Goal: Check status: Check status

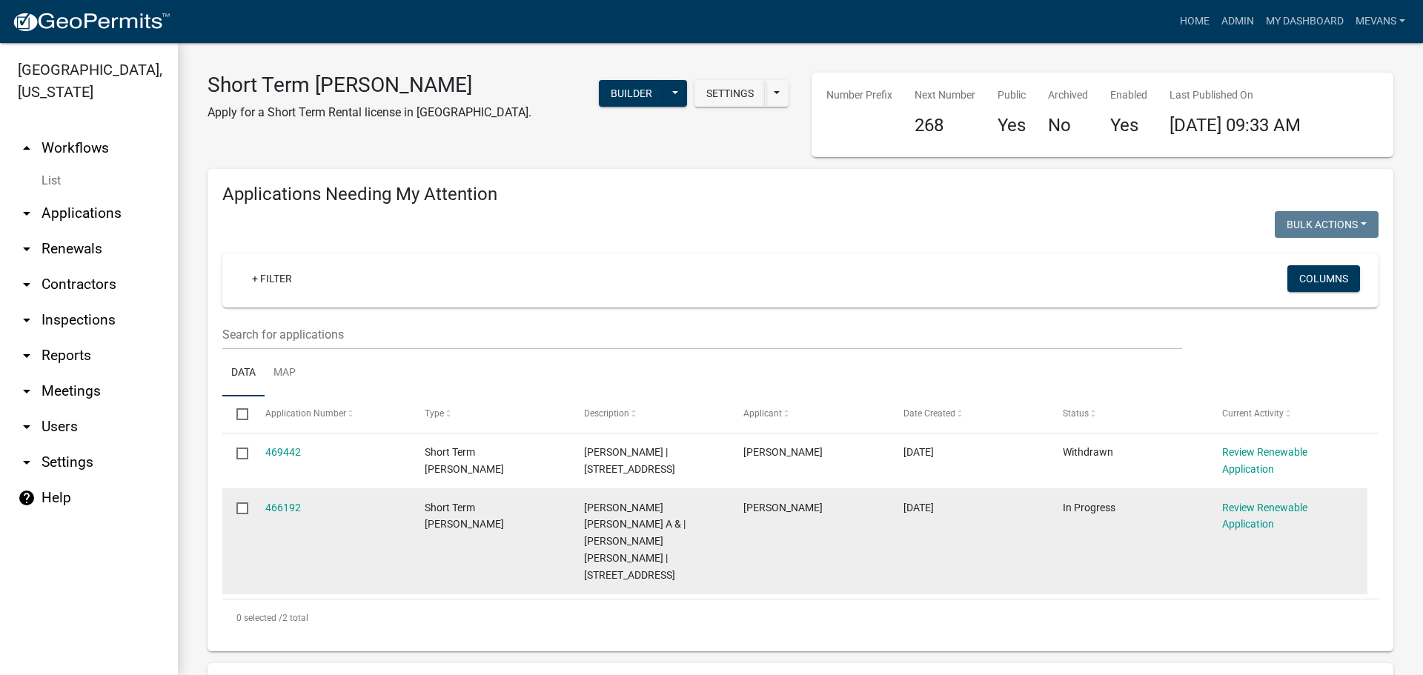
click at [1245, 514] on div "Review Renewable Application" at bounding box center [1287, 516] width 131 height 34
click at [1243, 508] on link "Review Renewable Application" at bounding box center [1264, 516] width 85 height 29
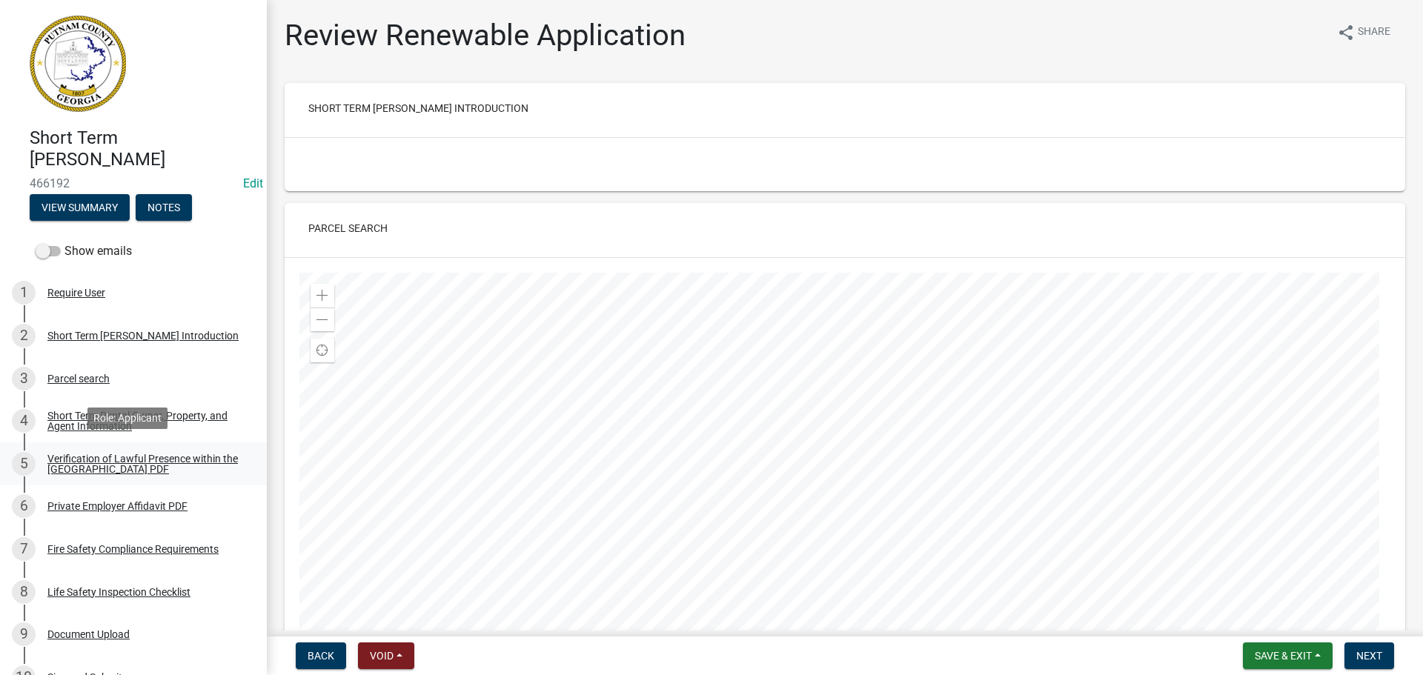
scroll to position [74, 0]
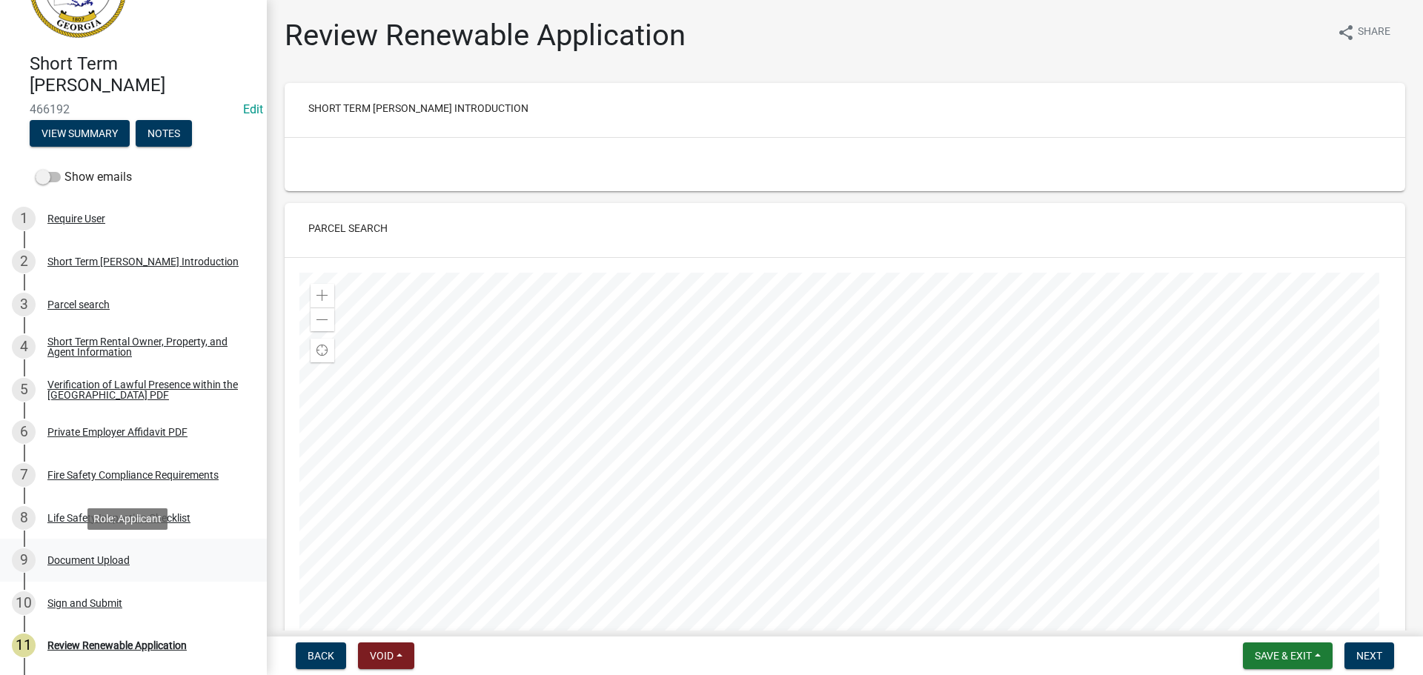
click at [64, 555] on div "Document Upload" at bounding box center [88, 560] width 82 height 10
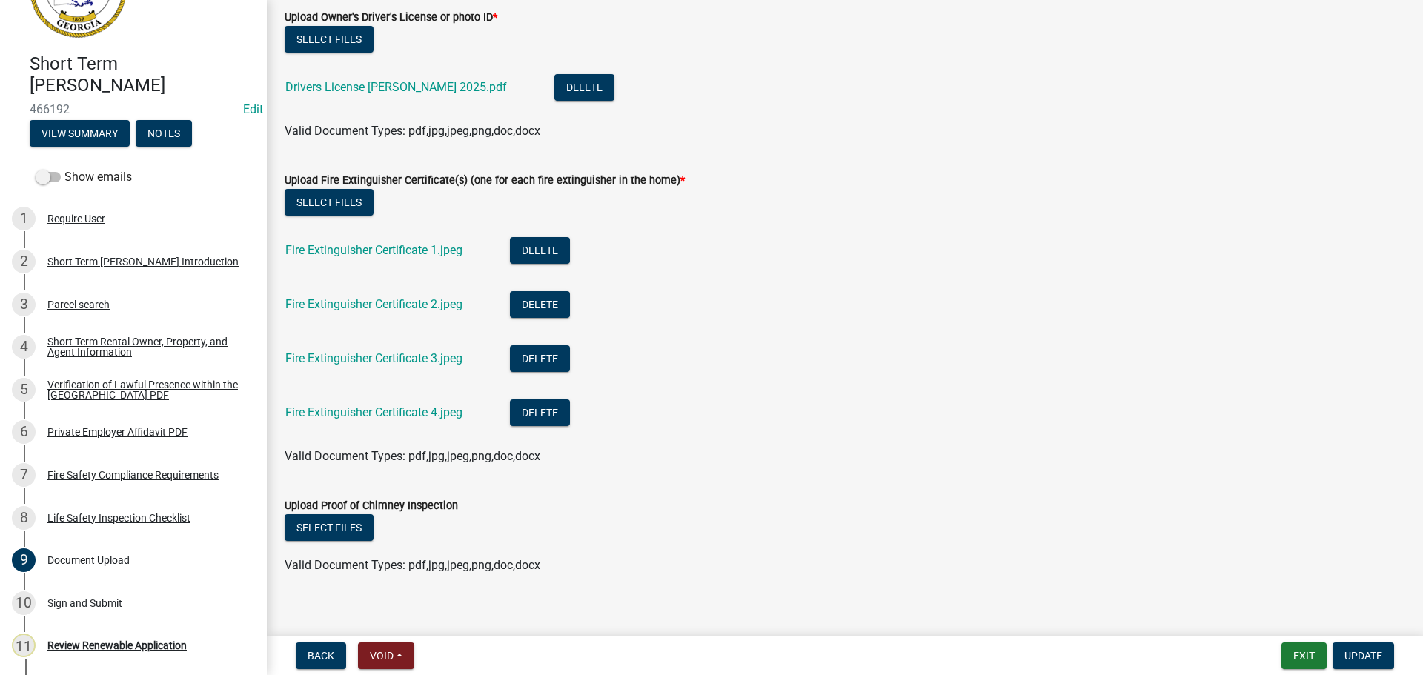
scroll to position [1216, 0]
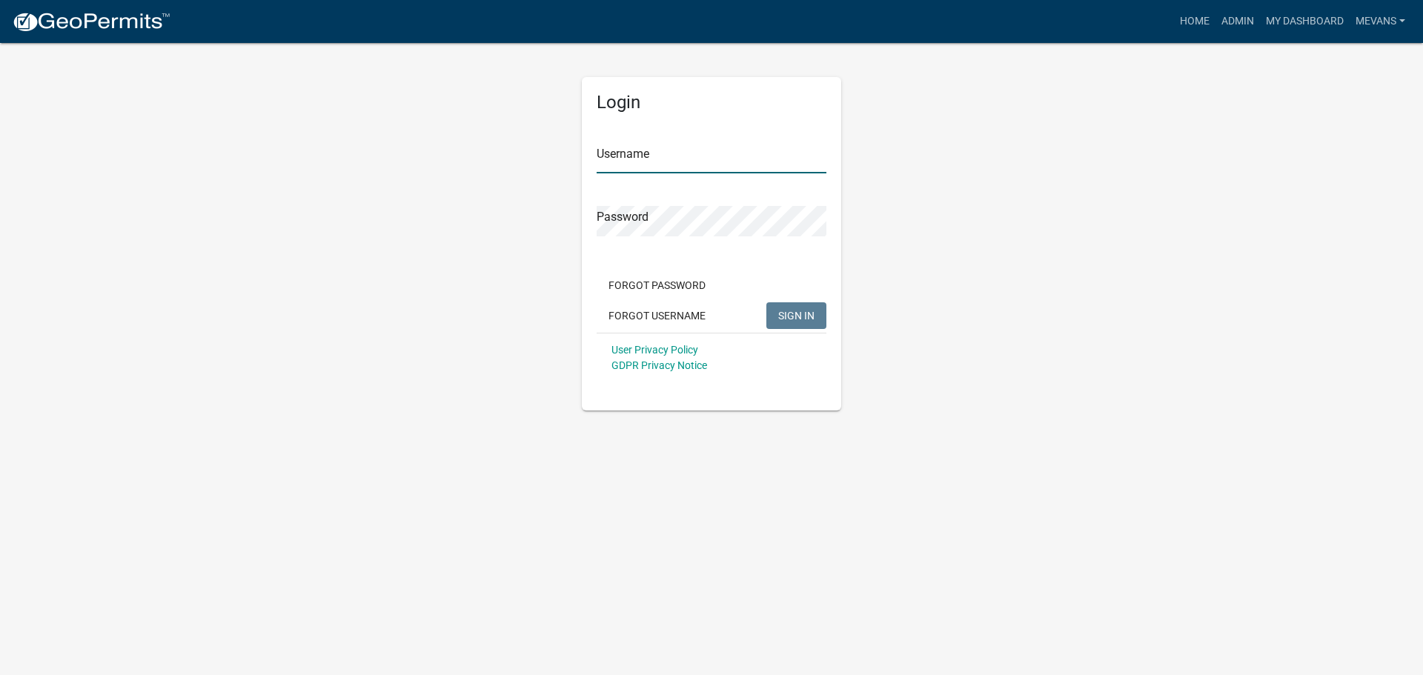
type input "Mevans"
click at [808, 321] on span "SIGN IN" at bounding box center [796, 315] width 36 height 12
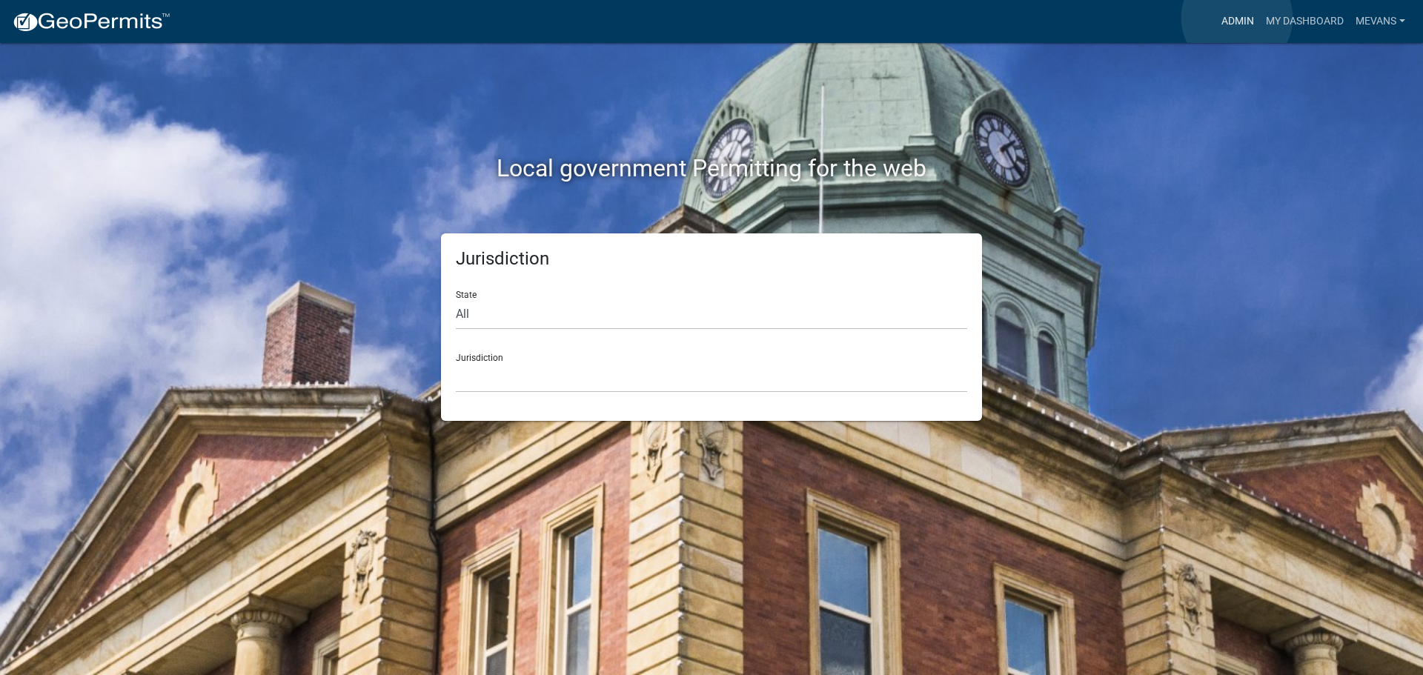
click at [1237, 18] on link "Admin" at bounding box center [1237, 21] width 44 height 28
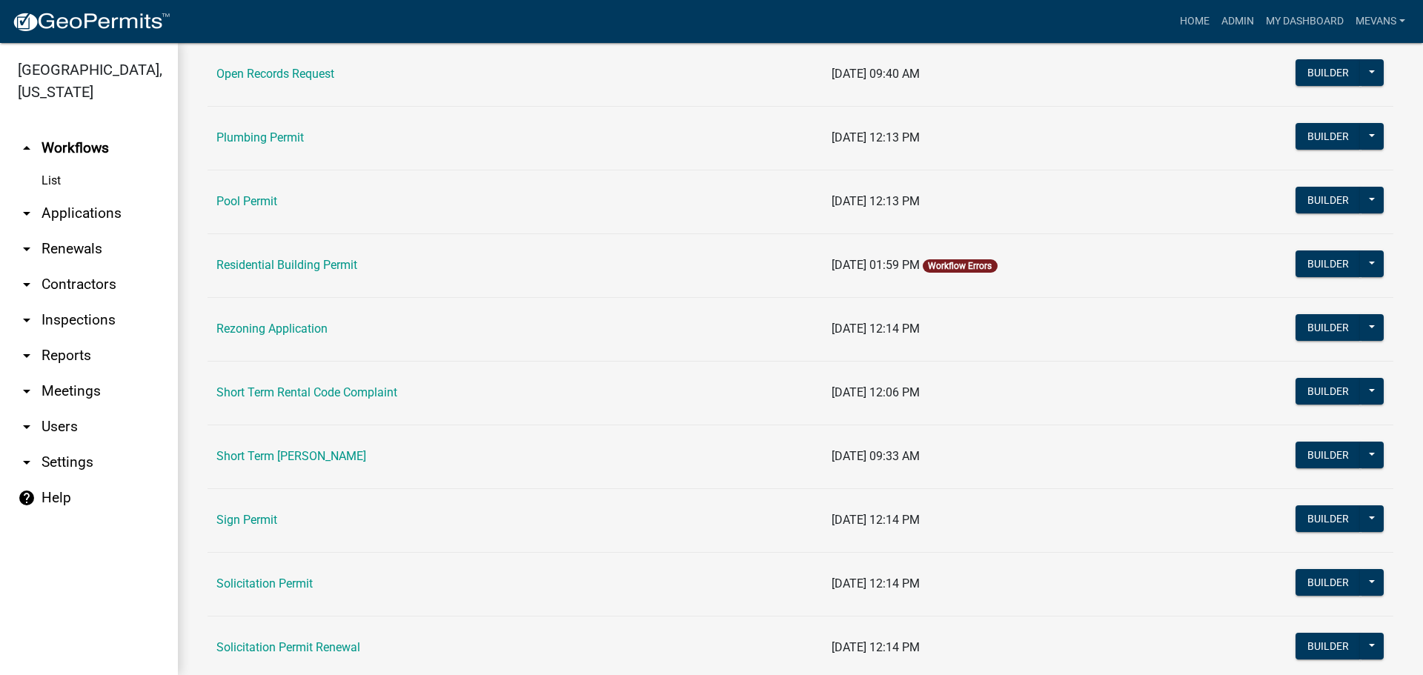
scroll to position [1630, 0]
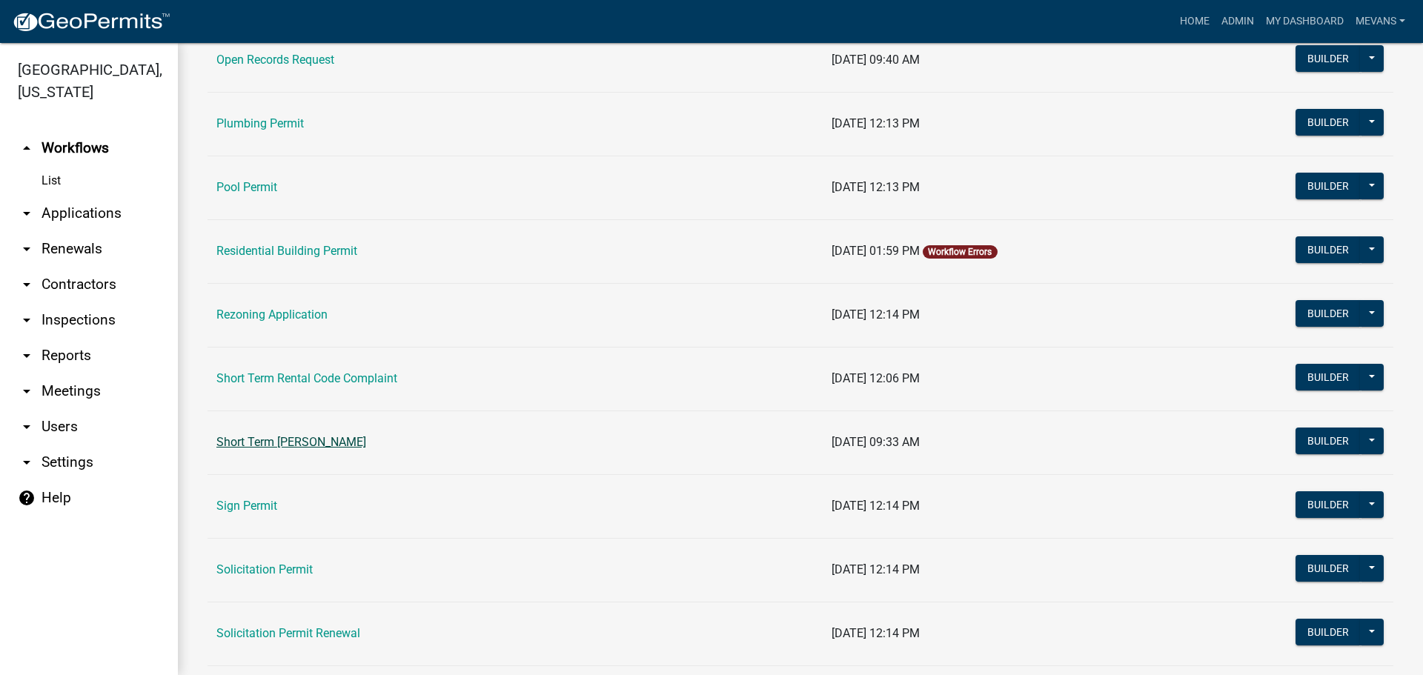
click at [279, 441] on link "Short Term [PERSON_NAME]" at bounding box center [291, 442] width 150 height 14
